Goal: Task Accomplishment & Management: Complete application form

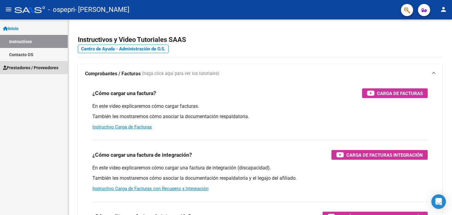
click at [40, 69] on span "Prestadores / Proveedores" at bounding box center [30, 67] width 55 height 7
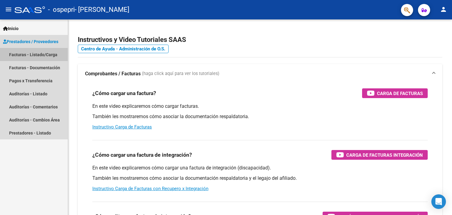
click at [33, 55] on link "Facturas - Listado/Carga" at bounding box center [34, 54] width 68 height 13
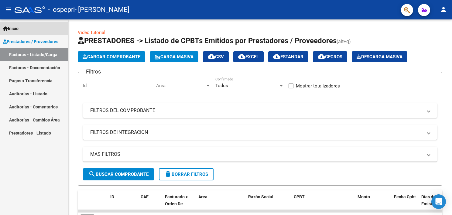
click at [8, 29] on span "Inicio" at bounding box center [10, 28] width 15 height 7
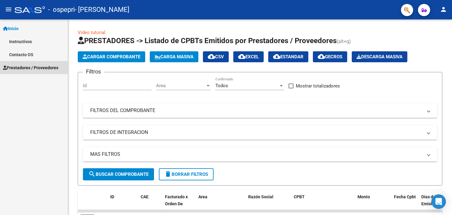
click at [26, 69] on span "Prestadores / Proveedores" at bounding box center [30, 67] width 55 height 7
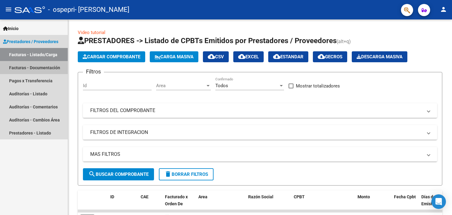
click at [26, 69] on link "Facturas - Documentación" at bounding box center [34, 67] width 68 height 13
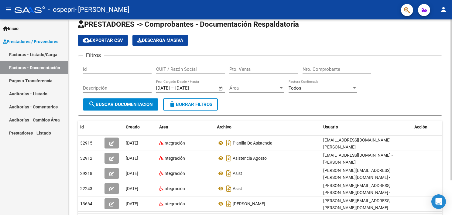
scroll to position [9, 0]
click at [452, 86] on html "menu - ospepri - [PERSON_NAME] person Inicio Instructivos Contacto OS Prestador…" at bounding box center [226, 107] width 452 height 215
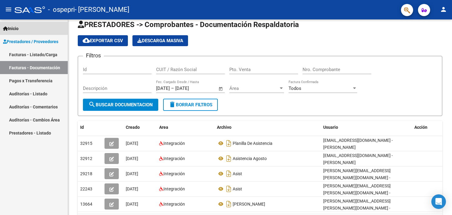
click at [15, 29] on span "Inicio" at bounding box center [10, 28] width 15 height 7
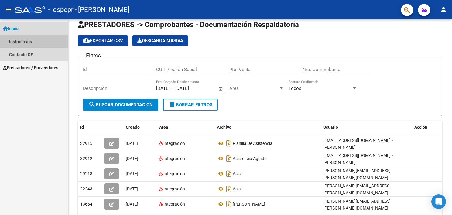
click at [18, 42] on link "Instructivos" at bounding box center [34, 41] width 68 height 13
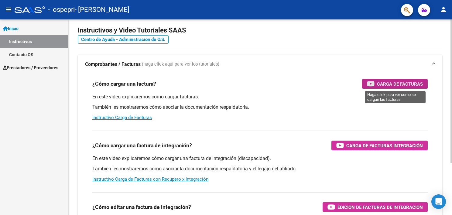
click at [376, 86] on div "Carga de Facturas" at bounding box center [395, 84] width 56 height 10
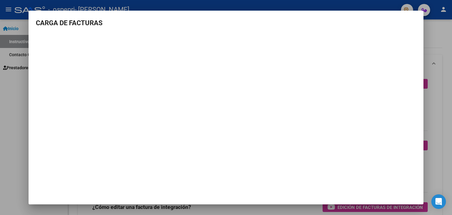
click at [443, 40] on div at bounding box center [226, 107] width 452 height 215
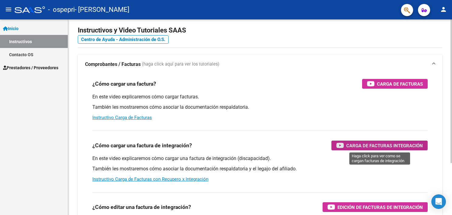
click at [333, 146] on button "Carga de Facturas Integración" at bounding box center [379, 146] width 96 height 10
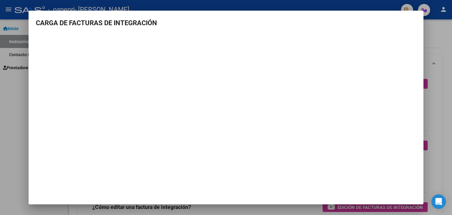
click at [448, 26] on div at bounding box center [226, 107] width 452 height 215
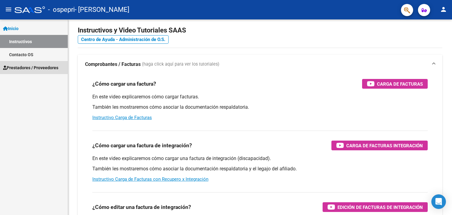
click at [45, 67] on span "Prestadores / Proveedores" at bounding box center [30, 67] width 55 height 7
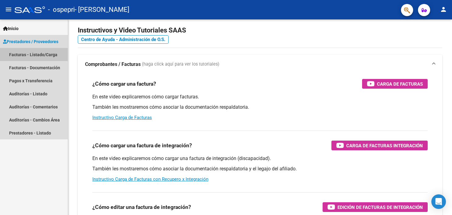
click at [31, 51] on link "Facturas - Listado/Carga" at bounding box center [34, 54] width 68 height 13
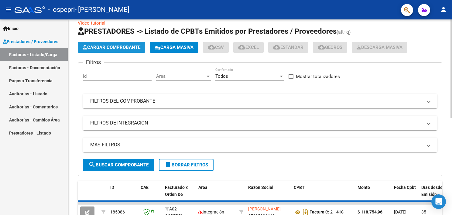
click at [104, 48] on span "Cargar Comprobante" at bounding box center [112, 47] width 58 height 5
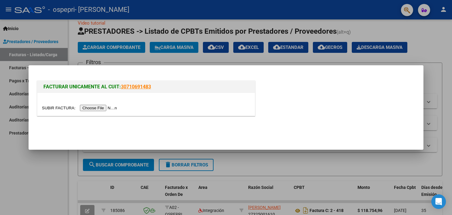
click at [103, 107] on input "file" at bounding box center [80, 108] width 77 height 6
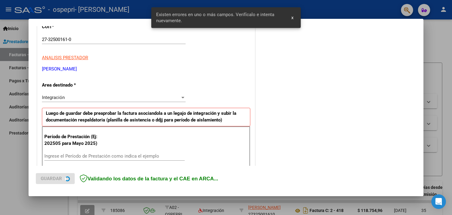
scroll to position [130, 0]
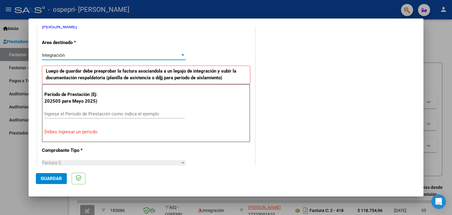
click at [181, 56] on div at bounding box center [182, 55] width 5 height 5
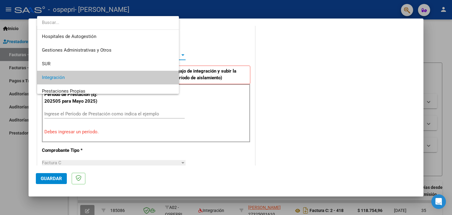
scroll to position [22, 0]
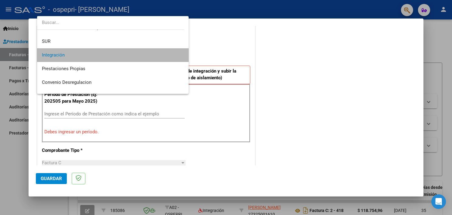
click at [181, 56] on mat-option "Integración" at bounding box center [113, 55] width 152 height 14
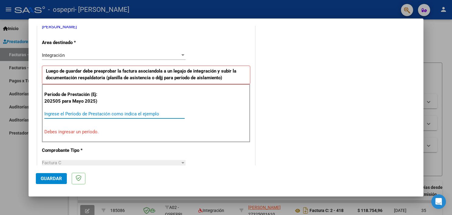
click at [107, 115] on input "Ingrese el Período de Prestación como indica el ejemplo" at bounding box center [114, 113] width 140 height 5
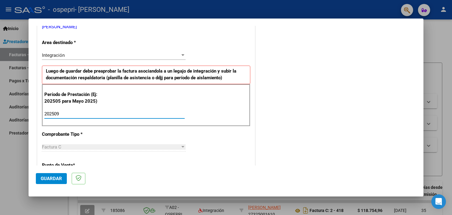
type input "202509"
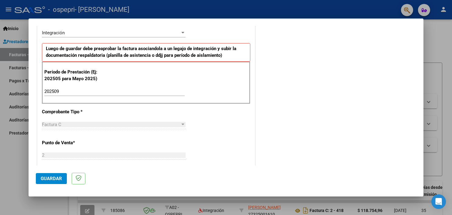
scroll to position [156, 0]
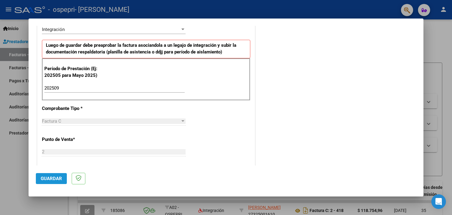
click at [50, 175] on button "Guardar" at bounding box center [51, 178] width 31 height 11
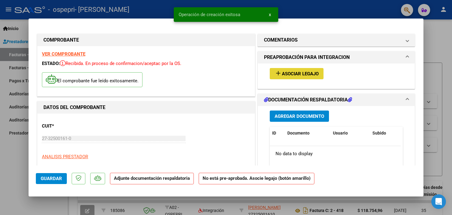
click at [308, 78] on button "add Asociar Legajo" at bounding box center [297, 73] width 54 height 11
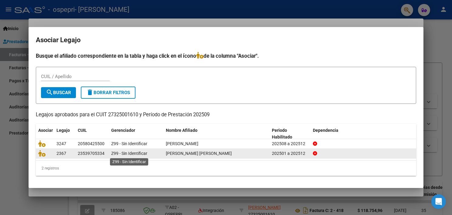
click at [142, 151] on span "Z99 - Sin Identificar" at bounding box center [129, 153] width 36 height 5
click at [186, 153] on span "[PERSON_NAME] [PERSON_NAME]" at bounding box center [199, 153] width 66 height 5
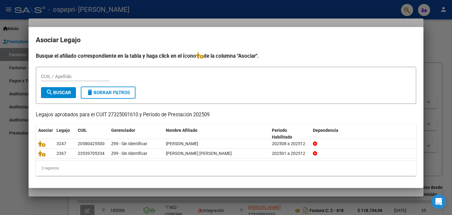
click at [80, 81] on div "CUIL / Apellido" at bounding box center [75, 76] width 69 height 9
type input "[PERSON_NAME]"
click at [53, 95] on span "search Buscar" at bounding box center [58, 92] width 25 height 5
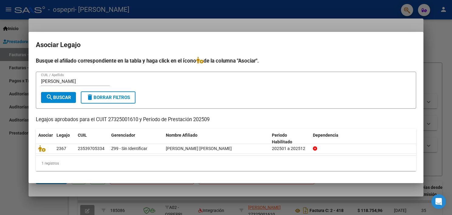
click at [433, 42] on div at bounding box center [226, 107] width 452 height 215
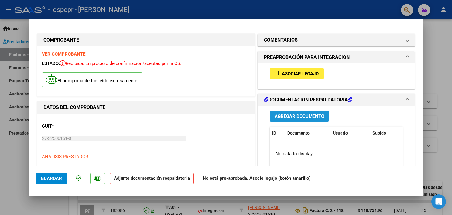
click at [279, 119] on button "Agregar Documento" at bounding box center [299, 116] width 59 height 11
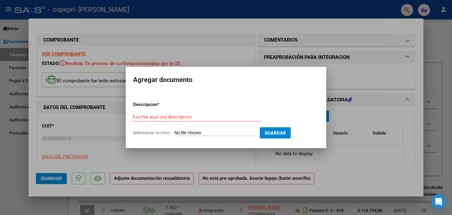
click at [213, 126] on div "Escriba aquí una descripcion" at bounding box center [197, 119] width 128 height 15
click at [212, 121] on div "Escriba aquí una descripcion" at bounding box center [197, 116] width 128 height 9
click at [358, 122] on div at bounding box center [226, 107] width 452 height 215
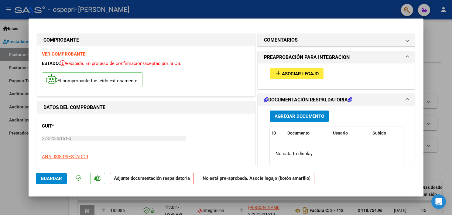
click at [149, 179] on strong "Adjunte documentación respaldatoria" at bounding box center [152, 178] width 76 height 5
click at [285, 71] on span "add Asociar Legajo" at bounding box center [297, 73] width 44 height 5
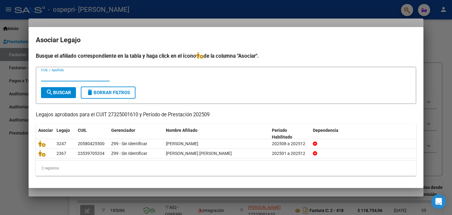
click at [440, 40] on div at bounding box center [226, 107] width 452 height 215
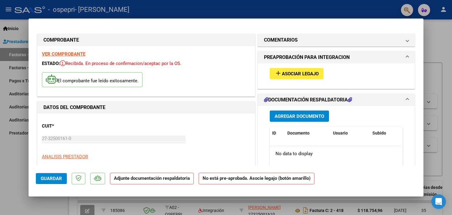
click at [153, 178] on strong "Adjunte documentación respaldatoria" at bounding box center [152, 178] width 76 height 5
click at [278, 117] on span "Agregar Documento" at bounding box center [300, 116] width 50 height 5
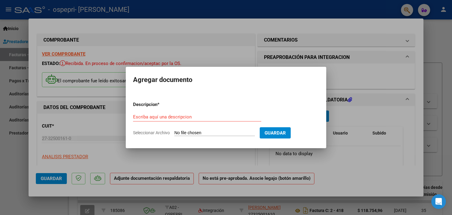
click at [344, 118] on div at bounding box center [226, 107] width 452 height 215
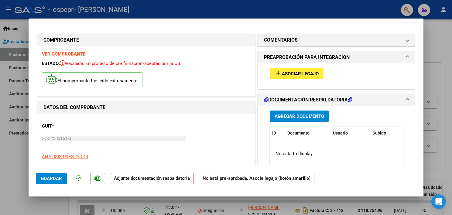
click at [433, 40] on div at bounding box center [226, 107] width 452 height 215
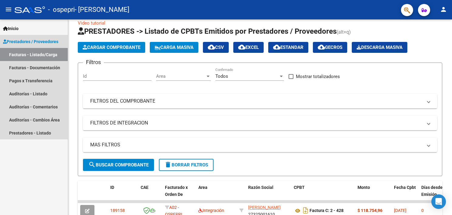
click at [39, 53] on link "Facturas - Listado/Carga" at bounding box center [34, 54] width 68 height 13
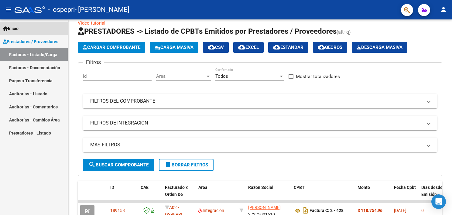
click at [19, 25] on span "Inicio" at bounding box center [10, 28] width 15 height 7
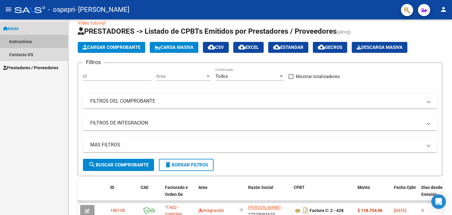
click at [39, 41] on link "Instructivos" at bounding box center [34, 41] width 68 height 13
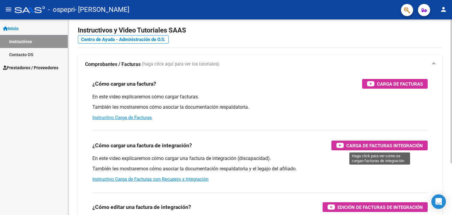
click at [351, 145] on span "Carga de Facturas Integración" at bounding box center [384, 146] width 77 height 8
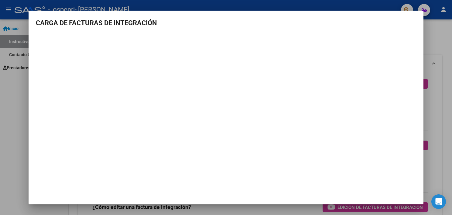
click at [435, 25] on div at bounding box center [226, 107] width 452 height 215
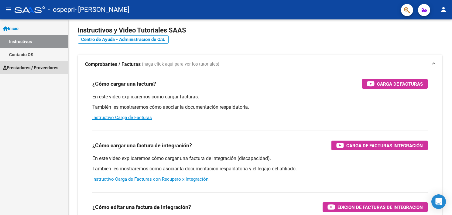
click at [53, 67] on span "Prestadores / Proveedores" at bounding box center [30, 67] width 55 height 7
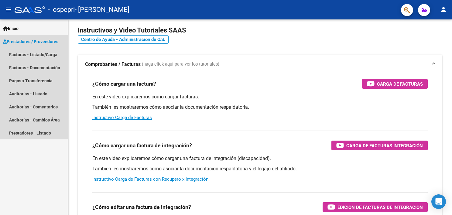
click at [58, 40] on span "Prestadores / Proveedores" at bounding box center [30, 41] width 55 height 7
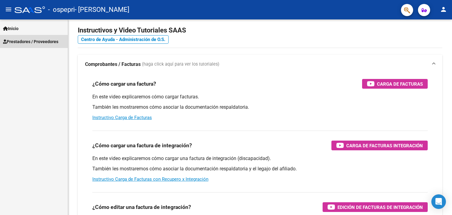
click at [58, 40] on span "Prestadores / Proveedores" at bounding box center [30, 41] width 55 height 7
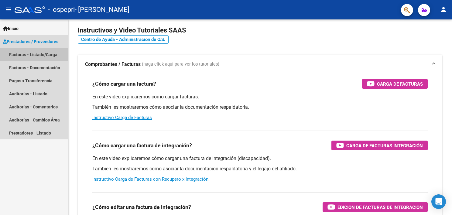
click at [43, 54] on link "Facturas - Listado/Carga" at bounding box center [34, 54] width 68 height 13
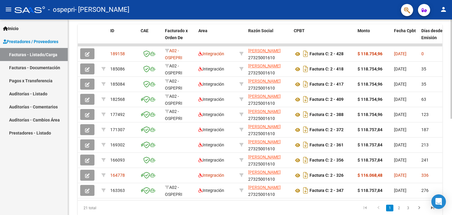
scroll to position [169, 0]
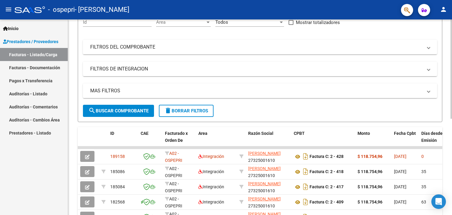
click at [452, 83] on html "menu - ospepri - [PERSON_NAME] person Inicio Instructivos Contacto OS Prestador…" at bounding box center [226, 107] width 452 height 215
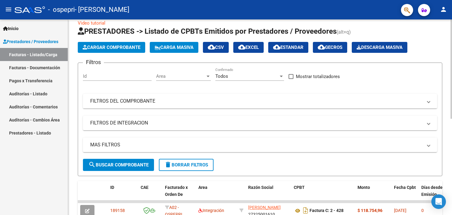
scroll to position [0, 0]
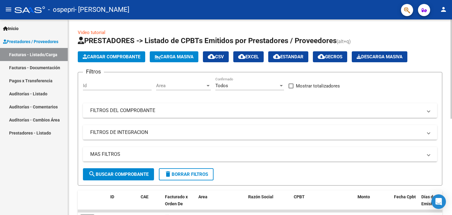
click at [452, 52] on html "menu - ospepri - [PERSON_NAME] person Inicio Instructivos Contacto OS Prestador…" at bounding box center [226, 107] width 452 height 215
click at [94, 53] on button "Cargar Comprobante" at bounding box center [111, 56] width 67 height 11
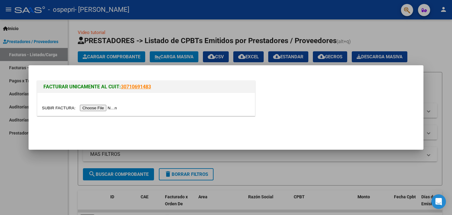
click at [101, 107] on input "file" at bounding box center [80, 108] width 77 height 6
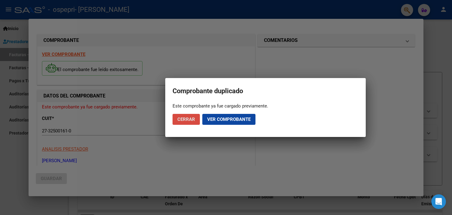
click at [192, 121] on span "Cerrar" at bounding box center [186, 119] width 18 height 5
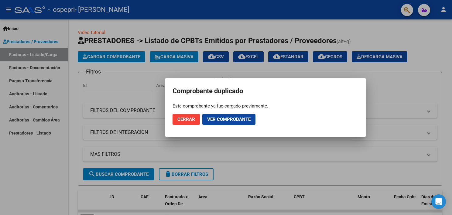
click at [390, 109] on div at bounding box center [226, 107] width 452 height 215
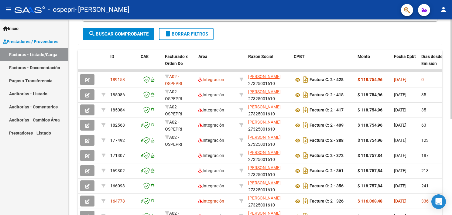
scroll to position [141, 0]
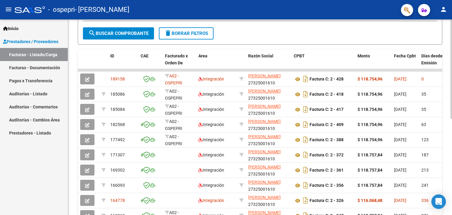
click at [452, 119] on html "menu - ospepri - [PERSON_NAME] person Inicio Instructivos Contacto OS Prestador…" at bounding box center [226, 107] width 452 height 215
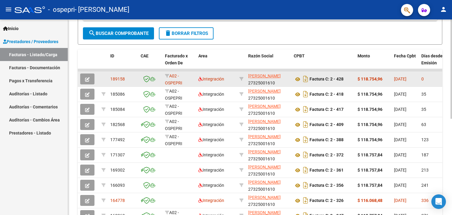
click at [363, 79] on strong "$ 118.754,96" at bounding box center [370, 79] width 25 height 5
drag, startPoint x: 363, startPoint y: 79, endPoint x: 408, endPoint y: 79, distance: 45.6
click at [406, 79] on span "[DATE]" at bounding box center [400, 79] width 12 height 5
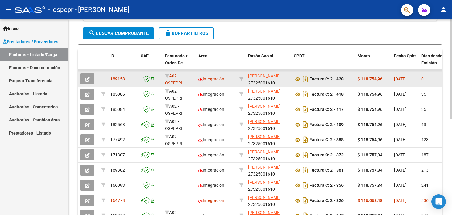
click at [406, 79] on span "[DATE]" at bounding box center [400, 79] width 12 height 5
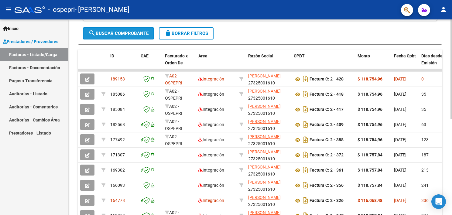
click at [136, 37] on button "search Buscar Comprobante" at bounding box center [118, 33] width 71 height 12
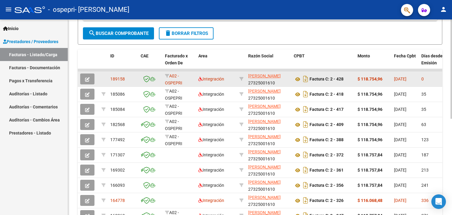
click at [119, 78] on span "189158" at bounding box center [117, 79] width 15 height 5
click at [313, 80] on strong "Factura C: 2 - 428" at bounding box center [327, 79] width 34 height 5
click at [306, 79] on icon "Descargar documento" at bounding box center [306, 79] width 8 height 10
click at [318, 77] on strong "Factura C: 2 - 428" at bounding box center [327, 79] width 34 height 5
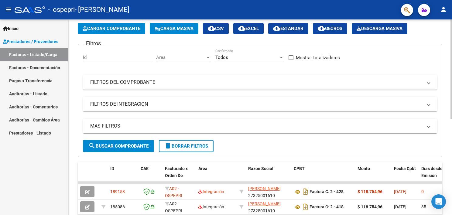
click at [452, 37] on html "menu - ospepri - [PERSON_NAME] person Inicio Instructivos Contacto OS Prestador…" at bounding box center [226, 107] width 452 height 215
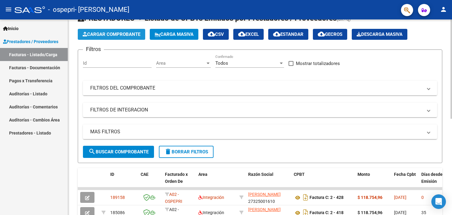
click at [111, 34] on span "Cargar Comprobante" at bounding box center [112, 34] width 58 height 5
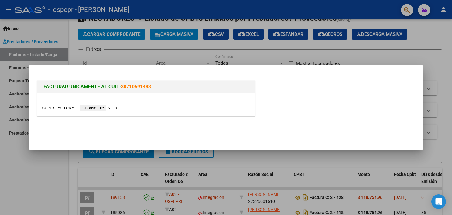
click at [97, 109] on input "file" at bounding box center [80, 108] width 77 height 6
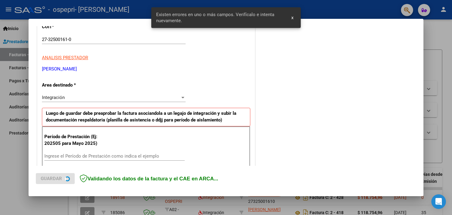
scroll to position [130, 0]
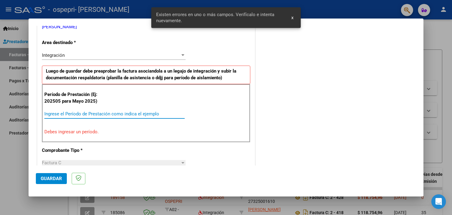
click at [75, 114] on input "Ingrese el Período de Prestación como indica el ejemplo" at bounding box center [114, 113] width 140 height 5
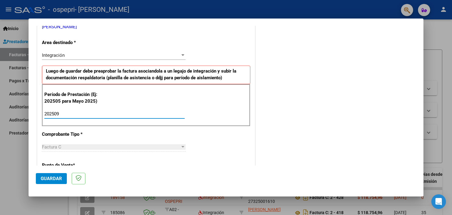
type input "202509"
click at [45, 182] on button "Guardar" at bounding box center [51, 178] width 31 height 11
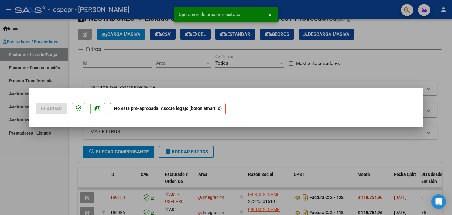
scroll to position [0, 0]
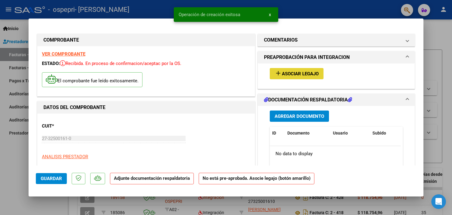
click at [282, 73] on span "Asociar Legajo" at bounding box center [300, 73] width 37 height 5
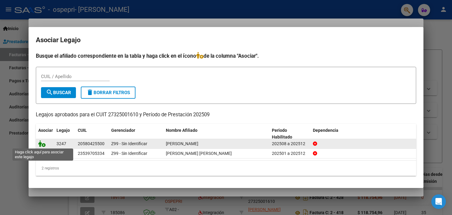
click at [39, 144] on icon at bounding box center [41, 143] width 7 height 7
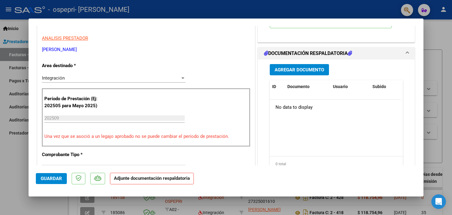
scroll to position [120, 0]
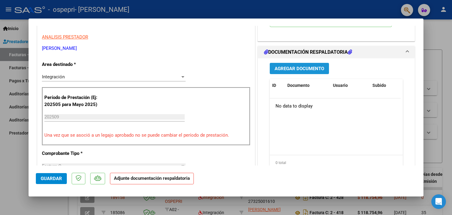
click at [297, 71] on span "Agregar Documento" at bounding box center [300, 68] width 50 height 5
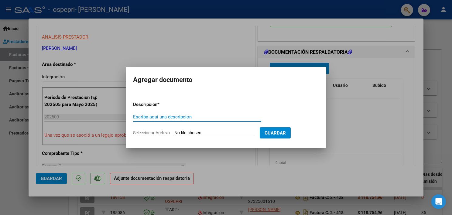
click at [362, 65] on div at bounding box center [226, 107] width 452 height 215
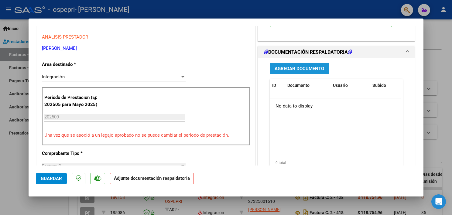
click at [315, 68] on span "Agregar Documento" at bounding box center [300, 68] width 50 height 5
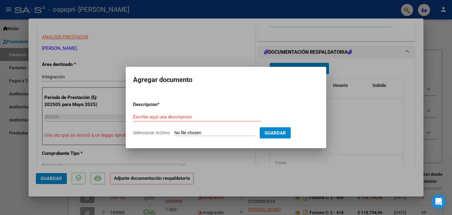
click at [357, 58] on div at bounding box center [226, 107] width 452 height 215
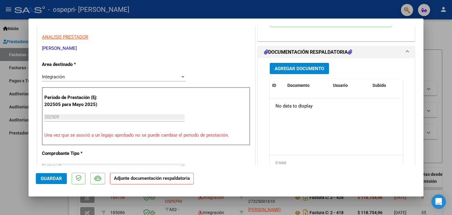
click at [345, 50] on h1 "DOCUMENTACIÓN RESPALDATORIA" at bounding box center [308, 52] width 88 height 7
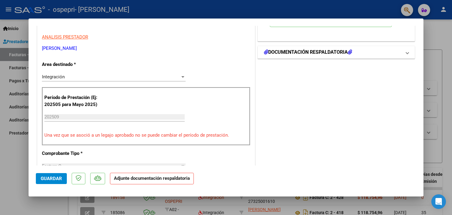
click at [345, 50] on h1 "DOCUMENTACIÓN RESPALDATORIA" at bounding box center [308, 52] width 88 height 7
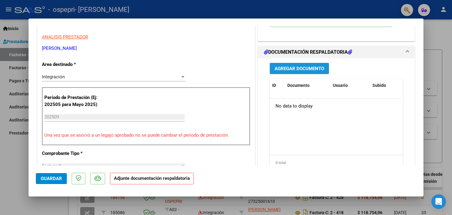
click at [292, 72] on button "Agregar Documento" at bounding box center [299, 68] width 59 height 11
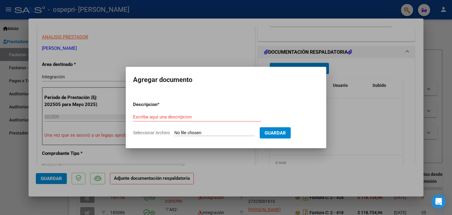
click at [231, 135] on input "Seleccionar Archivo" at bounding box center [214, 133] width 80 height 6
type input "C:\fakepath\[PERSON_NAME] septiembre .pdf"
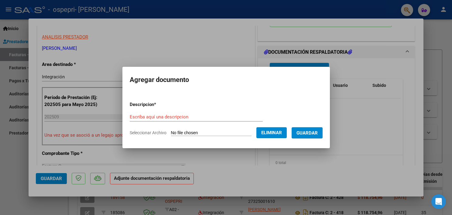
click at [223, 128] on form "Descripcion * Escriba aquí una descripcion Seleccionar Archivo Eliminar Guardar" at bounding box center [226, 119] width 193 height 44
click at [219, 128] on form "Descripcion * Escriba aquí una descripcion Seleccionar Archivo Eliminar Guardar" at bounding box center [226, 119] width 193 height 44
click at [190, 115] on input "Escriba aquí una descripcion" at bounding box center [196, 116] width 133 height 5
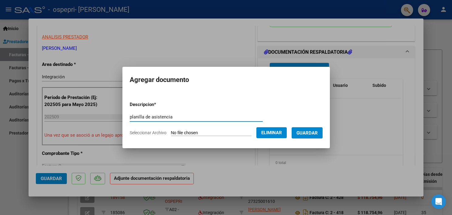
type input "planilla de asistencia"
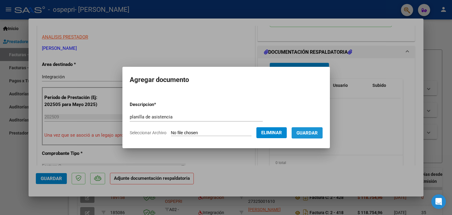
click at [299, 131] on span "Guardar" at bounding box center [306, 132] width 21 height 5
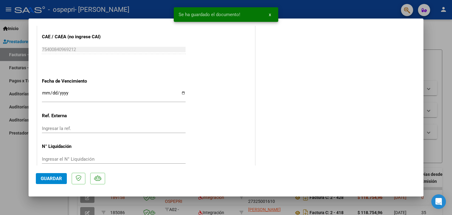
scroll to position [403, 0]
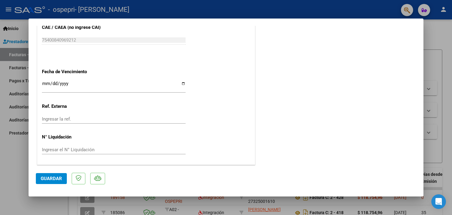
click at [50, 185] on mat-dialog-actions "Guardar" at bounding box center [226, 178] width 380 height 24
click at [51, 182] on button "Guardar" at bounding box center [51, 178] width 31 height 11
click at [449, 57] on div at bounding box center [226, 107] width 452 height 215
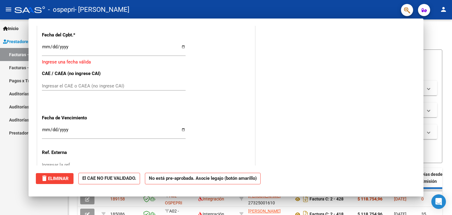
scroll to position [0, 0]
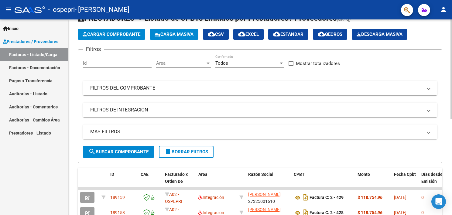
click at [449, 88] on div "Video tutorial PRESTADORES -> Listado de CPBTs Emitidos por Prestadores / Prove…" at bounding box center [260, 188] width 384 height 382
drag, startPoint x: 449, startPoint y: 88, endPoint x: 447, endPoint y: 100, distance: 12.7
click at [447, 100] on div "Video tutorial PRESTADORES -> Listado de CPBTs Emitidos por Prestadores / Prove…" at bounding box center [260, 188] width 384 height 382
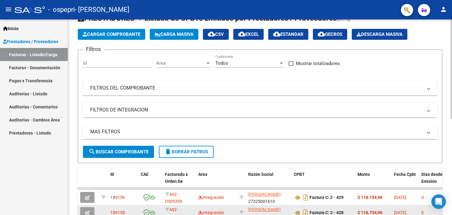
click at [362, 211] on strong "$ 118.754,96" at bounding box center [370, 212] width 25 height 5
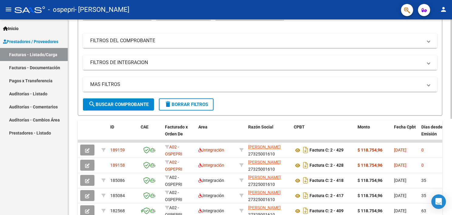
click at [452, 130] on html "menu - ospepri - [PERSON_NAME] person Inicio Instructivos Contacto OS Prestador…" at bounding box center [226, 107] width 452 height 215
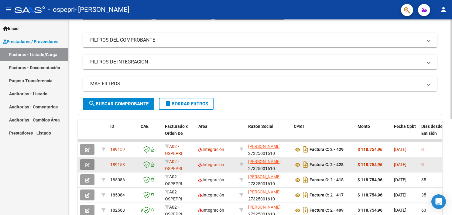
click at [88, 165] on icon "button" at bounding box center [87, 165] width 5 height 5
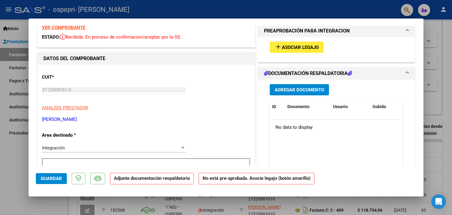
scroll to position [0, 0]
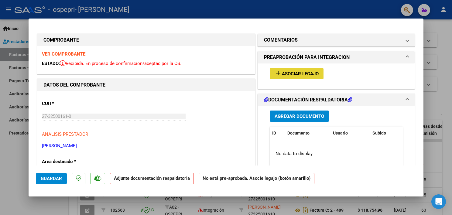
click at [286, 74] on span "Asociar Legajo" at bounding box center [300, 73] width 37 height 5
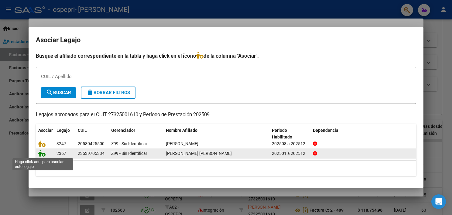
click at [43, 153] on icon at bounding box center [41, 153] width 7 height 7
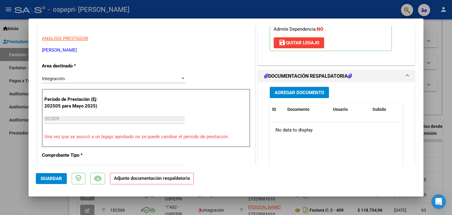
scroll to position [95, 0]
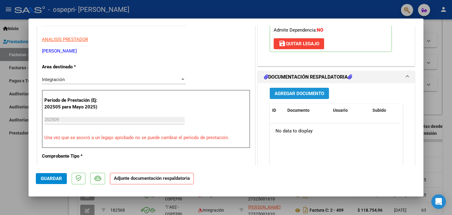
click at [314, 94] on span "Agregar Documento" at bounding box center [300, 93] width 50 height 5
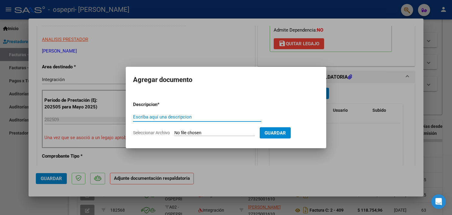
click at [261, 133] on button "Guardar" at bounding box center [275, 132] width 31 height 11
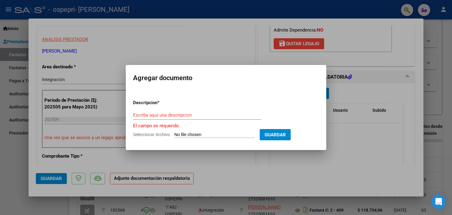
click at [225, 122] on div "Escriba aquí una descripcion" at bounding box center [197, 118] width 128 height 15
click at [214, 112] on input "Escriba aquí una descripcion" at bounding box center [197, 114] width 128 height 5
click at [180, 136] on input "Seleccionar Archivo" at bounding box center [214, 135] width 80 height 6
type input "C:\fakepath\[PERSON_NAME] septiembre (1).pdf"
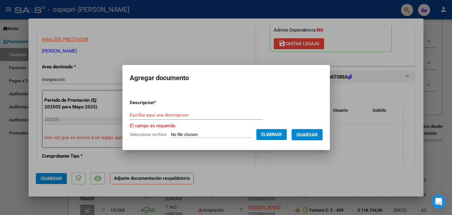
click at [206, 115] on input "Escriba aquí una descripcion" at bounding box center [196, 114] width 133 height 5
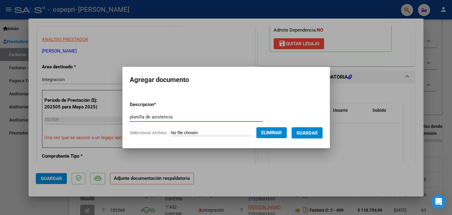
type input "planilla de asistencia"
click at [295, 133] on button "Guardar" at bounding box center [307, 132] width 31 height 11
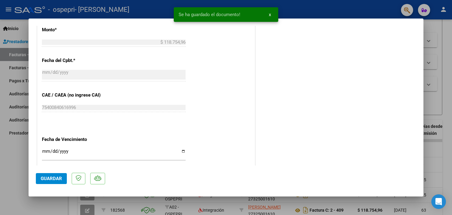
scroll to position [309, 0]
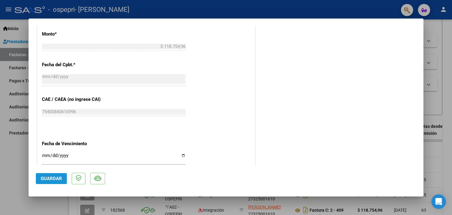
click at [50, 183] on button "Guardar" at bounding box center [51, 178] width 31 height 11
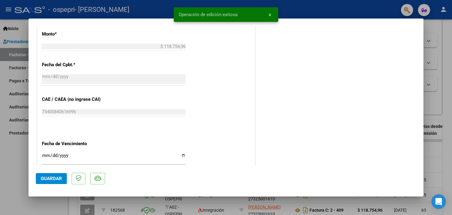
click at [437, 28] on div at bounding box center [226, 107] width 452 height 215
